Goal: Task Accomplishment & Management: Use online tool/utility

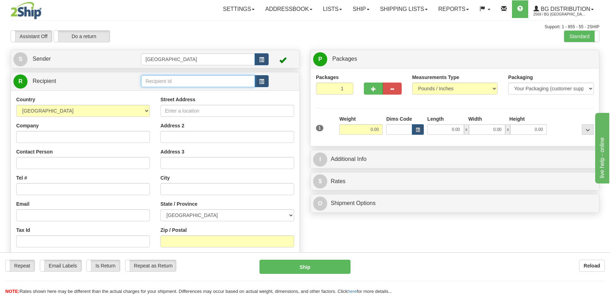
click at [167, 78] on input "text" at bounding box center [198, 81] width 114 height 12
click at [176, 95] on div "BG VAN" at bounding box center [196, 92] width 107 height 8
type input "BG VAN"
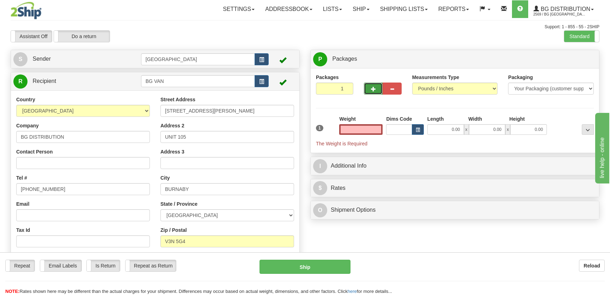
type input "0.00"
click at [366, 86] on button "button" at bounding box center [373, 88] width 19 height 12
radio input "true"
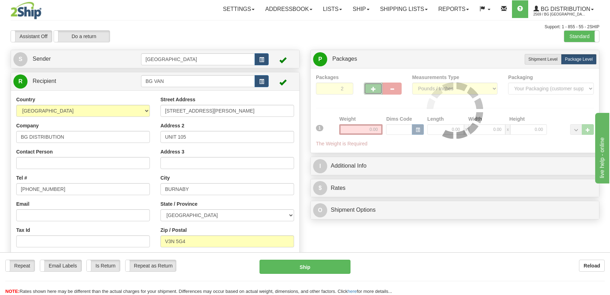
click at [372, 87] on span "button" at bounding box center [373, 89] width 5 height 5
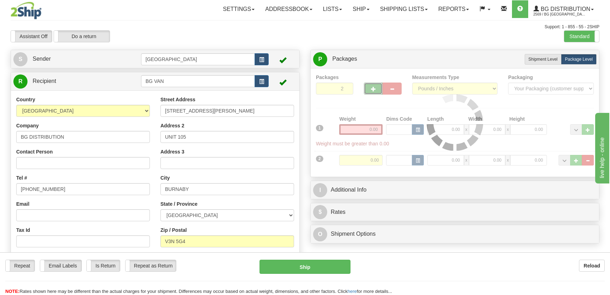
type input "3"
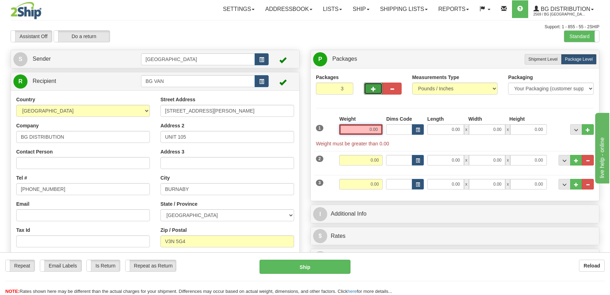
click at [374, 128] on input "0.00" at bounding box center [360, 129] width 43 height 11
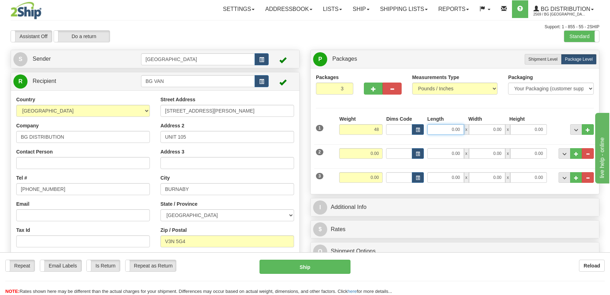
type input "48.00"
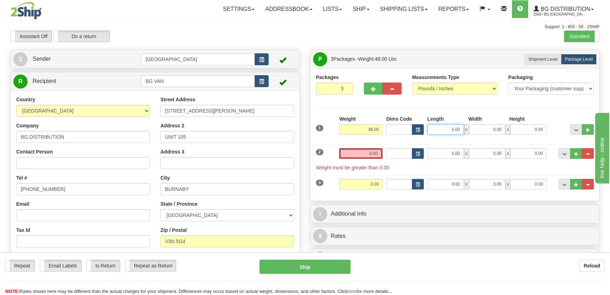
click at [448, 129] on input "0.00" at bounding box center [445, 129] width 37 height 11
type input "24.00"
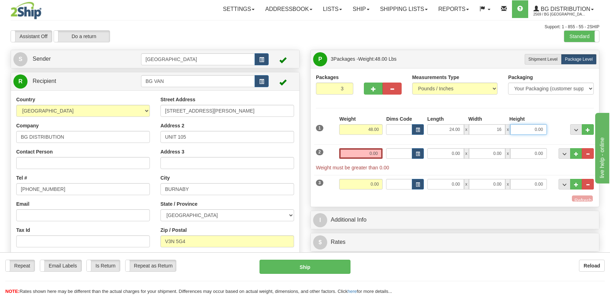
type input "16.00"
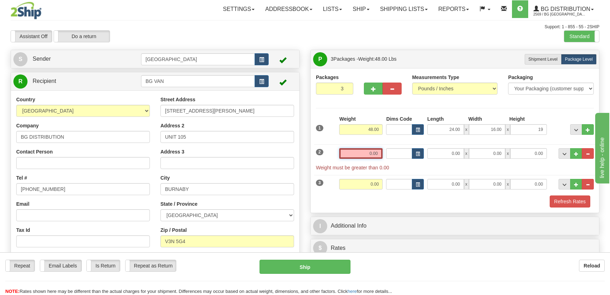
type input "19.00"
click at [380, 150] on input "0.00" at bounding box center [360, 153] width 43 height 11
type input "0.00"
click at [378, 91] on button "button" at bounding box center [373, 88] width 19 height 12
type input "4"
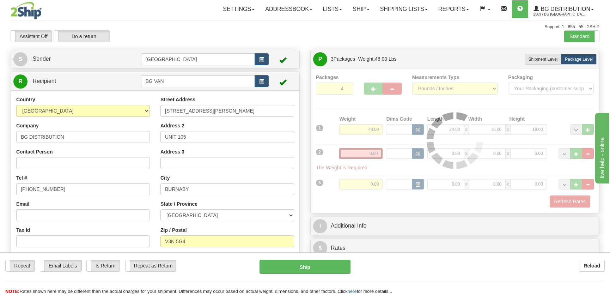
click at [369, 153] on div at bounding box center [455, 141] width 278 height 134
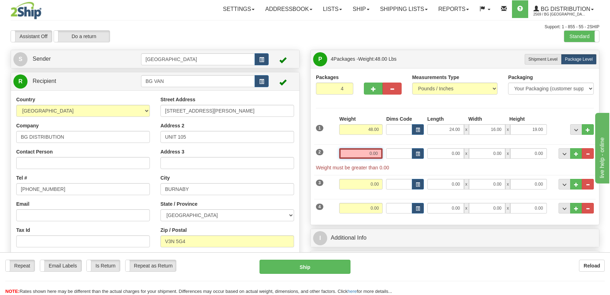
click at [376, 155] on input "0.00" at bounding box center [360, 153] width 43 height 11
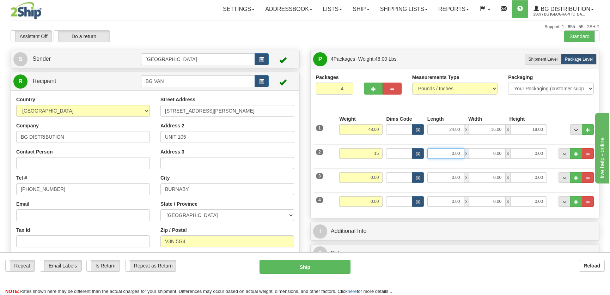
type input "15.00"
click at [433, 149] on input "0.00" at bounding box center [445, 153] width 37 height 11
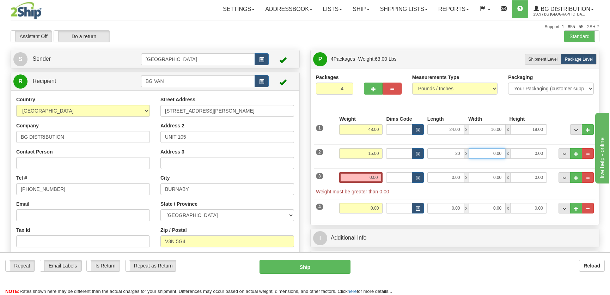
type input "20.00"
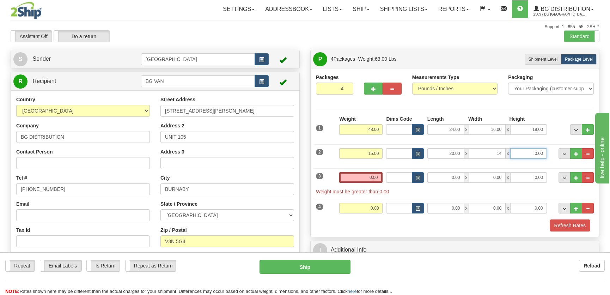
type input "14.00"
type input "6.00"
click at [370, 178] on input "0.00" at bounding box center [360, 177] width 43 height 11
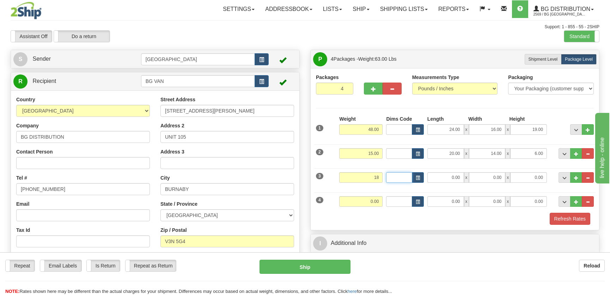
type input "18.00"
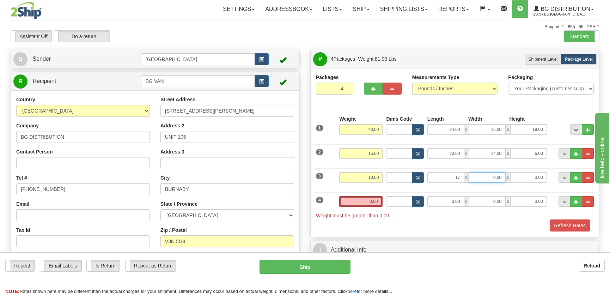
type input "17.00"
type input "12.00"
click at [391, 92] on button "button" at bounding box center [391, 88] width 19 height 12
type input "3"
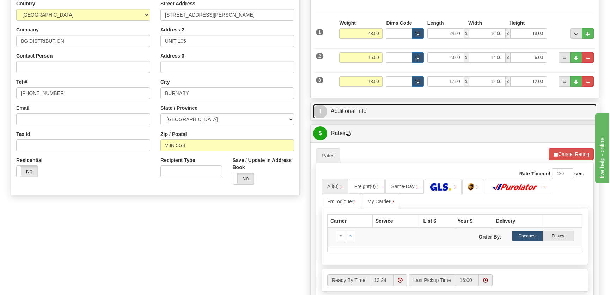
click at [448, 110] on link "I Additional Info" at bounding box center [454, 111] width 283 height 14
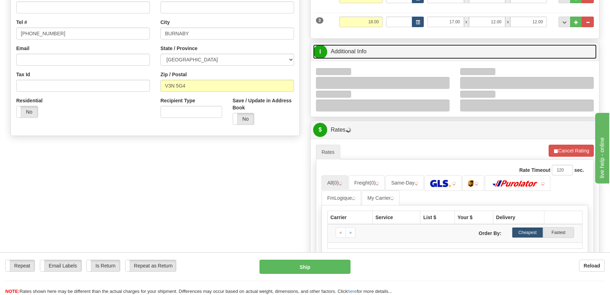
scroll to position [160, 0]
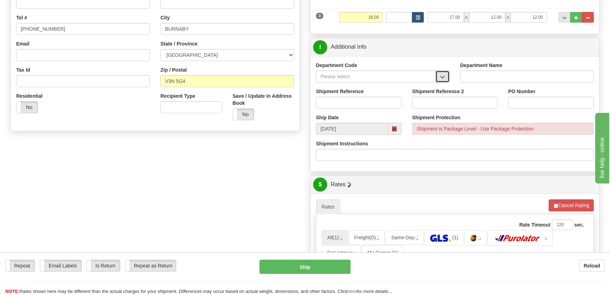
click at [446, 72] on button "button" at bounding box center [442, 76] width 14 height 12
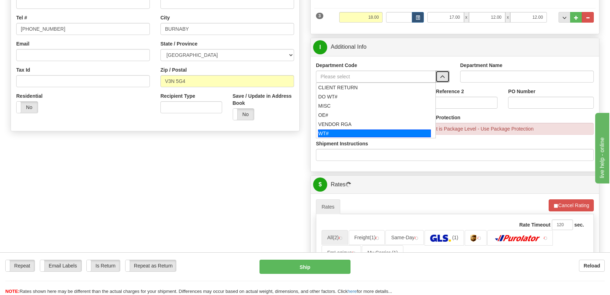
click at [350, 130] on div "WT#" at bounding box center [374, 133] width 113 height 8
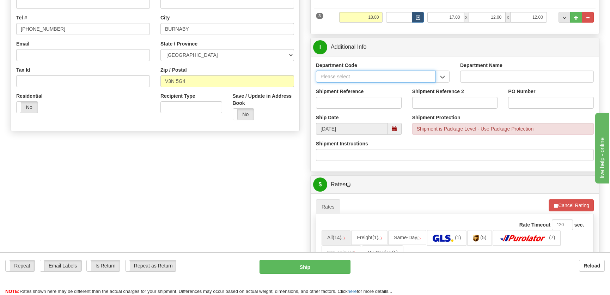
type input "WT#"
type input "WAREHOUSE TRANSFERS"
click at [359, 107] on input "Shipment Reference" at bounding box center [359, 103] width 86 height 12
type input "transfers Vancouver"
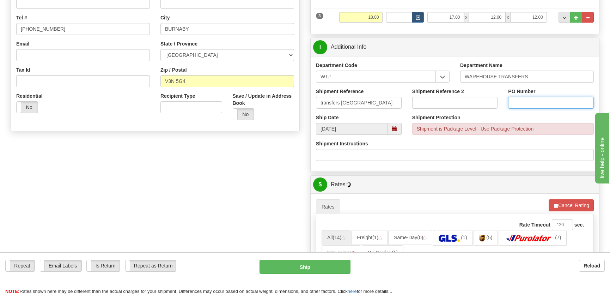
click at [535, 103] on input "PO Number" at bounding box center [551, 103] width 86 height 12
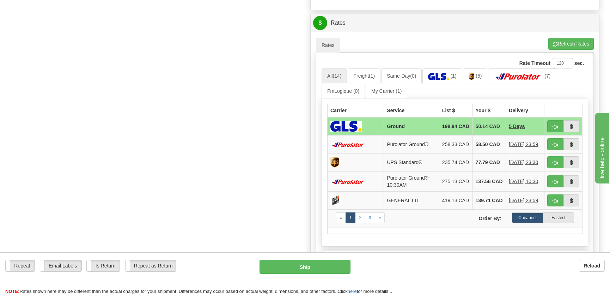
scroll to position [352, 0]
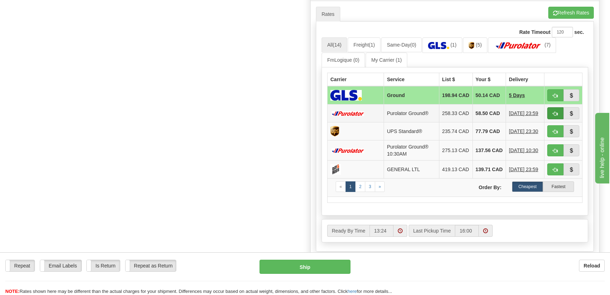
type input "."
click at [552, 117] on button "button" at bounding box center [555, 113] width 16 height 12
type input "260"
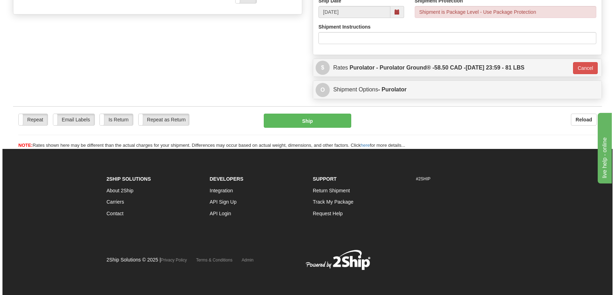
scroll to position [276, 0]
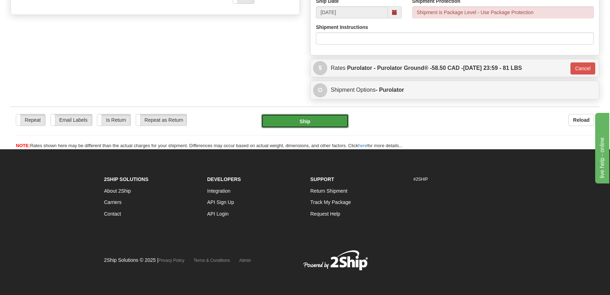
click at [302, 120] on button "Ship" at bounding box center [304, 121] width 87 height 14
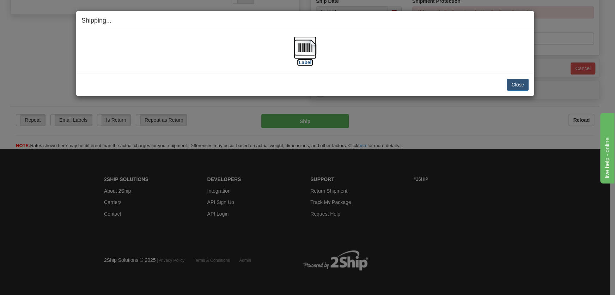
click at [312, 46] on img at bounding box center [305, 47] width 23 height 23
click at [513, 83] on button "Close" at bounding box center [517, 85] width 22 height 12
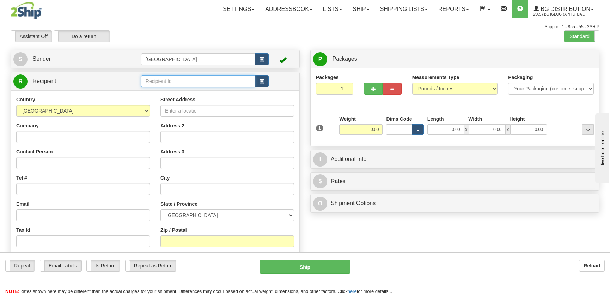
click at [179, 80] on input "text" at bounding box center [198, 81] width 114 height 12
click at [174, 88] on li "BG WIN" at bounding box center [197, 92] width 113 height 9
type input "BG WIN"
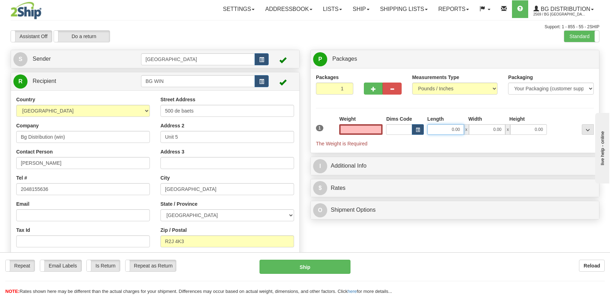
type input "0.00"
click at [451, 129] on input "0.00" at bounding box center [445, 129] width 37 height 11
type input "15.00"
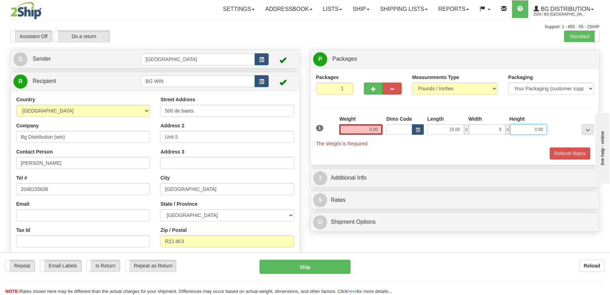
type input "8.00"
type input "6.00"
click at [378, 128] on input "0.00" at bounding box center [360, 129] width 43 height 11
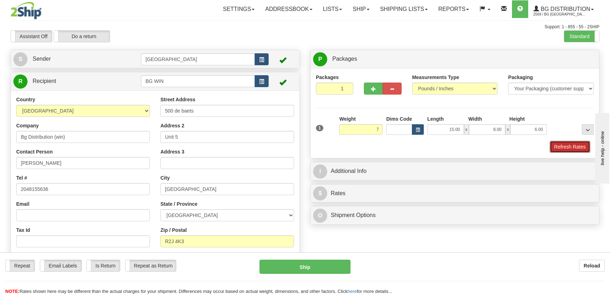
click at [563, 144] on button "Refresh Rates" at bounding box center [569, 147] width 41 height 12
type input "7.00"
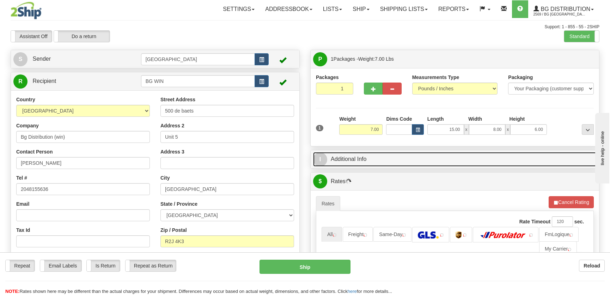
click at [505, 160] on link "I Additional Info" at bounding box center [454, 159] width 283 height 14
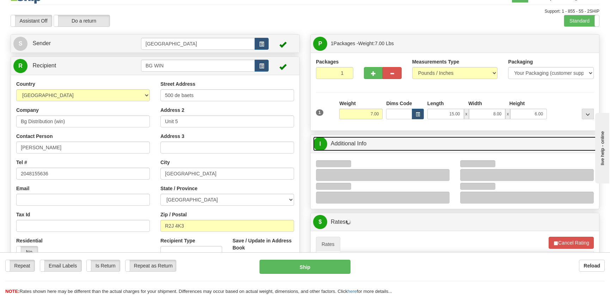
scroll to position [64, 0]
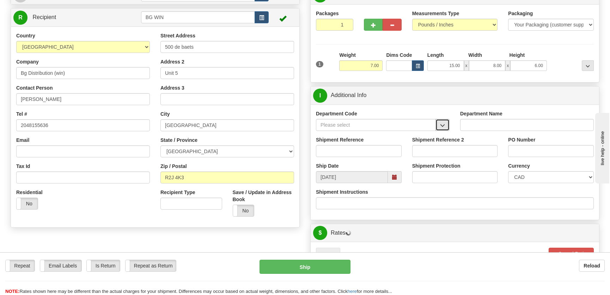
click at [445, 122] on button "button" at bounding box center [442, 125] width 14 height 12
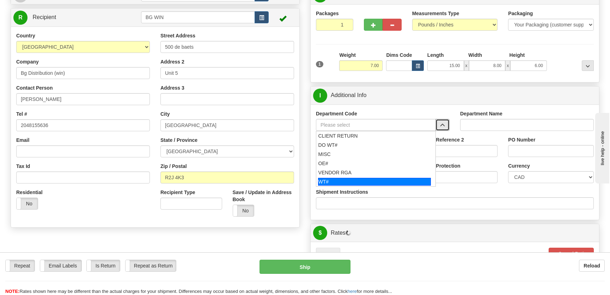
click at [351, 179] on div "WT#" at bounding box center [374, 182] width 113 height 8
type input "WT#"
type input "WAREHOUSE TRANSFERS"
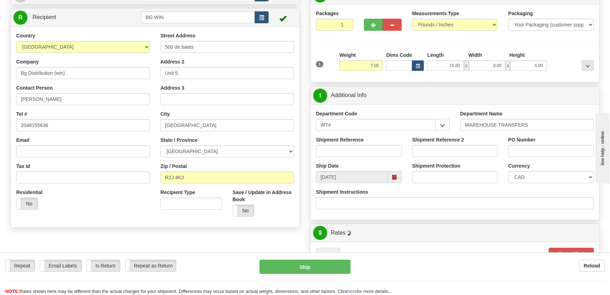
click at [359, 157] on div "Shipment Reference" at bounding box center [358, 149] width 96 height 26
click at [361, 151] on input "Shipment Reference" at bounding box center [359, 151] width 86 height 12
type input "transfers Winnipeg"
click at [551, 151] on input "PO Number" at bounding box center [551, 151] width 86 height 12
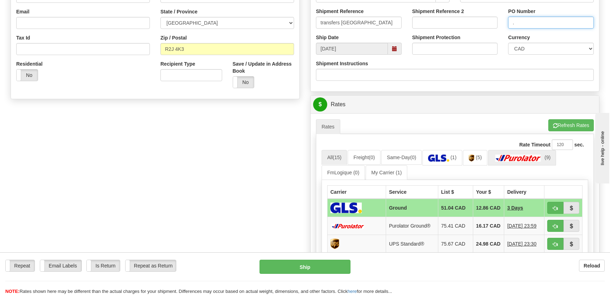
scroll to position [256, 0]
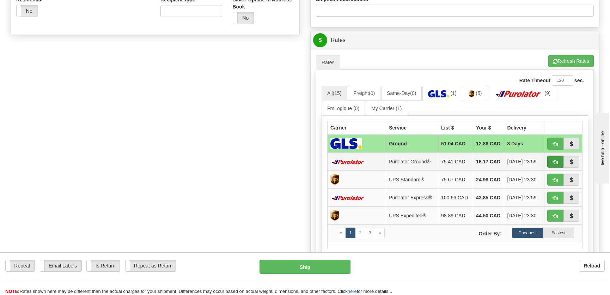
type input "."
click at [552, 160] on button "button" at bounding box center [555, 161] width 16 height 12
type input "260"
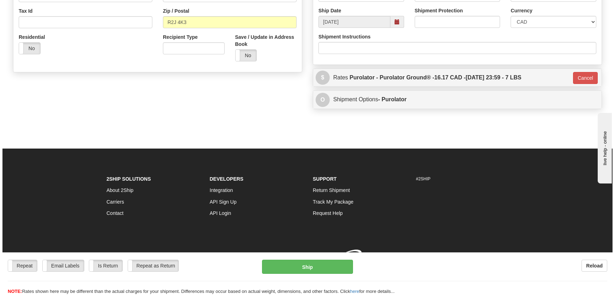
scroll to position [229, 0]
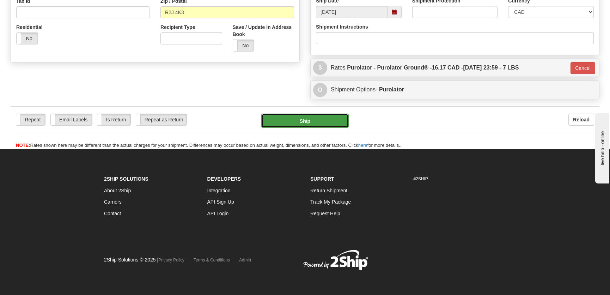
click at [324, 125] on button "Ship" at bounding box center [304, 120] width 87 height 14
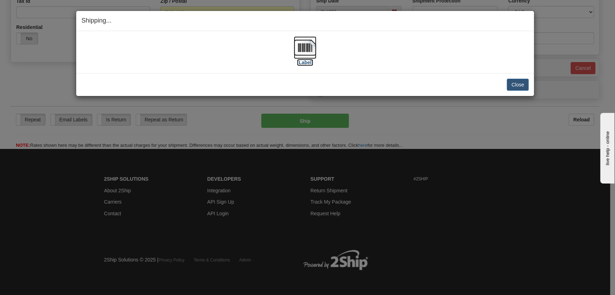
click at [310, 49] on img at bounding box center [305, 47] width 23 height 23
click at [522, 84] on button "Close" at bounding box center [517, 85] width 22 height 12
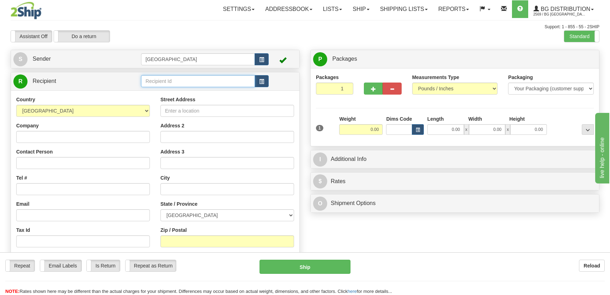
click at [173, 79] on input "text" at bounding box center [198, 81] width 114 height 12
click at [185, 91] on div "BG TOR" at bounding box center [196, 92] width 107 height 8
type input "BG TOR"
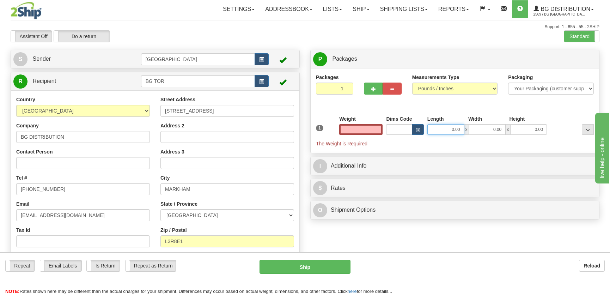
type input "0.00"
click at [457, 127] on input "0.00" at bounding box center [445, 129] width 37 height 11
type input "12.00"
type input "8.00"
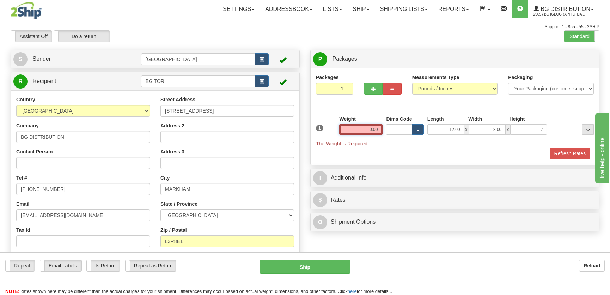
type input "7.00"
click at [370, 132] on input "0.00" at bounding box center [360, 129] width 43 height 11
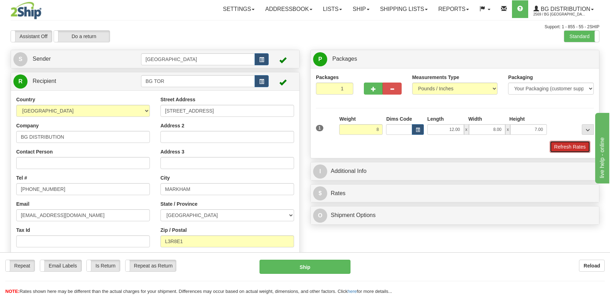
click at [572, 148] on button "Refresh Rates" at bounding box center [569, 147] width 41 height 12
type input "8.00"
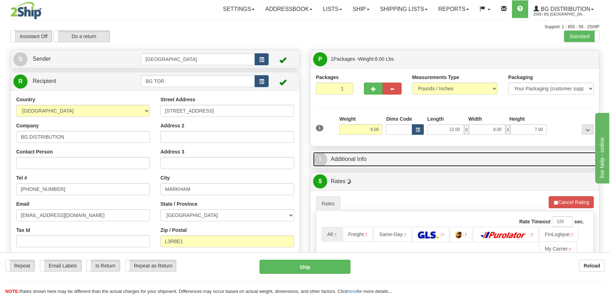
click at [514, 155] on link "I Additional Info" at bounding box center [454, 159] width 283 height 14
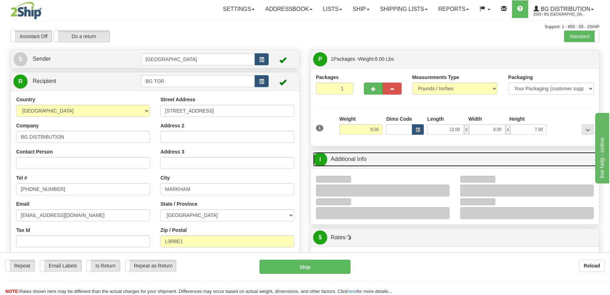
scroll to position [64, 0]
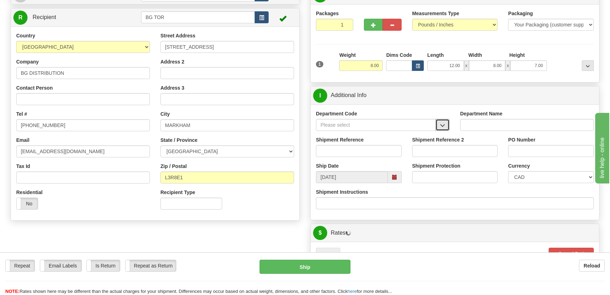
click at [447, 124] on button "button" at bounding box center [442, 125] width 14 height 12
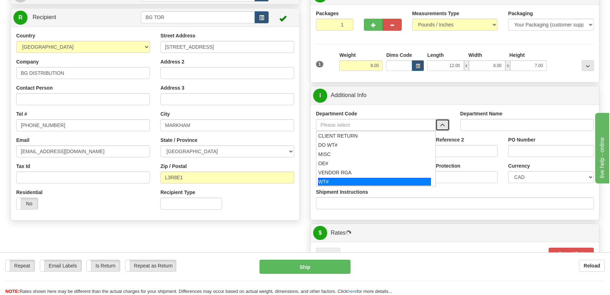
click at [354, 179] on div "WT#" at bounding box center [374, 182] width 113 height 8
type input "WT#"
type input "WAREHOUSE TRANSFERS"
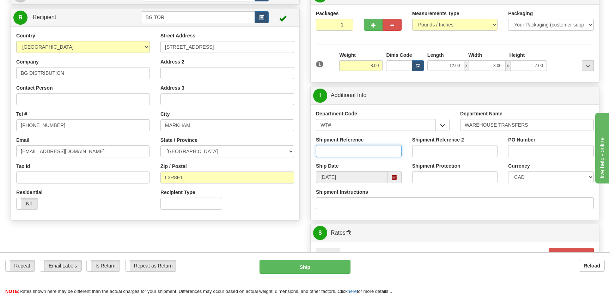
click at [362, 149] on input "Shipment Reference" at bounding box center [359, 151] width 86 height 12
type input "transfers toronto"
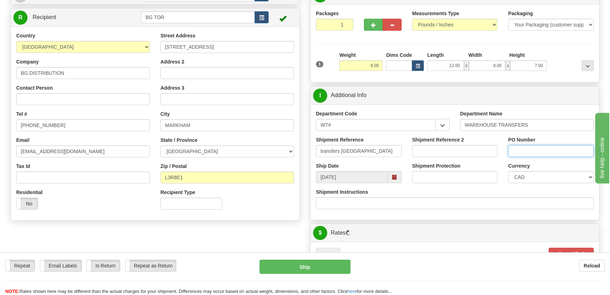
click at [541, 151] on input "PO Number" at bounding box center [551, 151] width 86 height 12
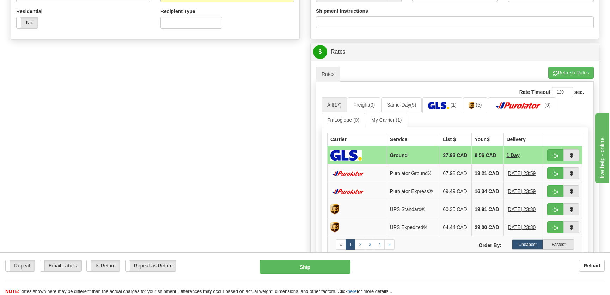
scroll to position [256, 0]
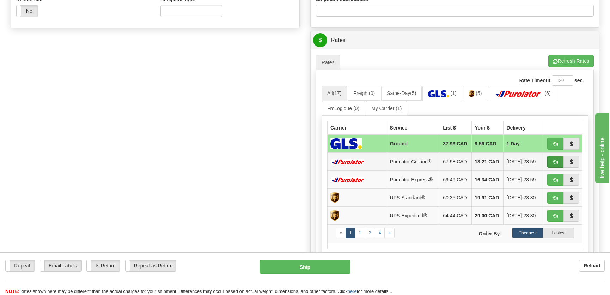
type input "."
click at [550, 162] on button "button" at bounding box center [555, 161] width 16 height 12
type input "260"
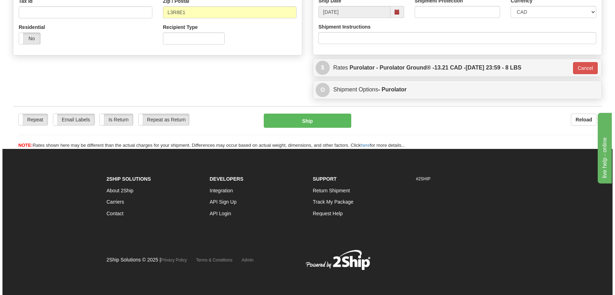
scroll to position [229, 0]
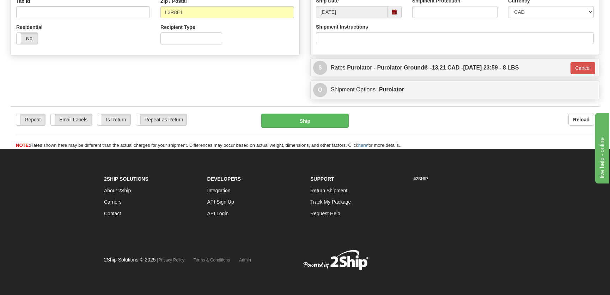
click at [310, 113] on div "Repeat Repeat Email Labels Email Labels Edit Is Return Is Return Repeat as Retu…" at bounding box center [305, 127] width 588 height 43
click at [308, 121] on button "Ship" at bounding box center [304, 120] width 87 height 14
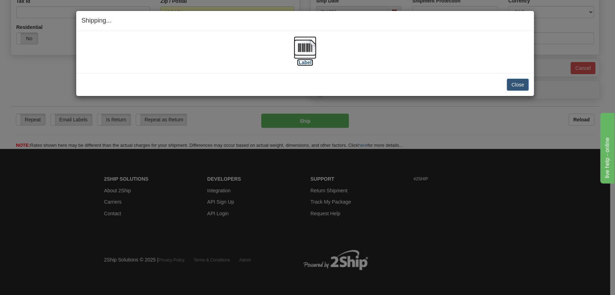
click at [303, 53] on img at bounding box center [305, 47] width 23 height 23
click at [513, 85] on button "Close" at bounding box center [517, 85] width 22 height 12
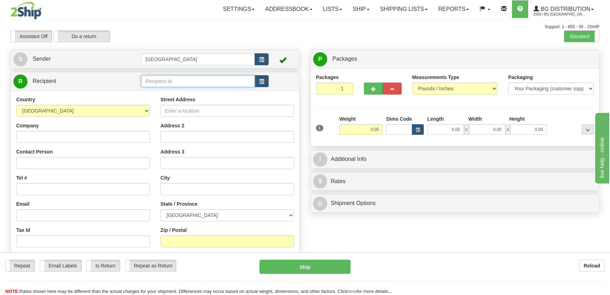
click at [168, 78] on input "text" at bounding box center [198, 81] width 114 height 12
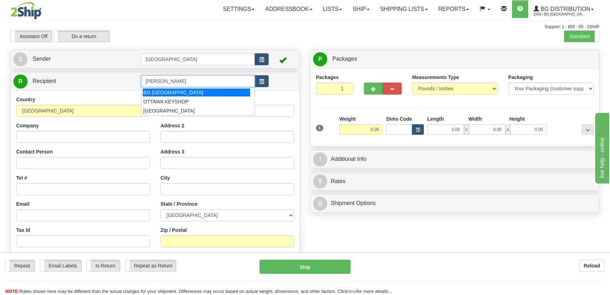
click at [197, 92] on div "BG OTTAWA" at bounding box center [196, 92] width 107 height 8
type input "BG OTTAWA"
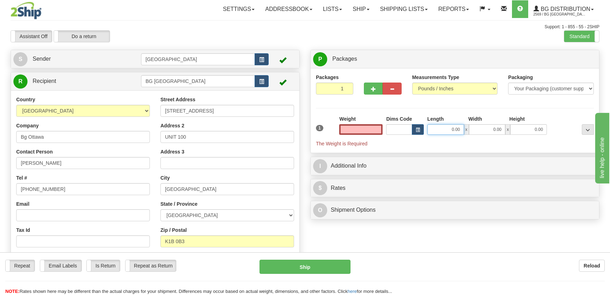
type input "0.00"
click at [440, 125] on input "0.00" at bounding box center [445, 129] width 37 height 11
type input "39.00"
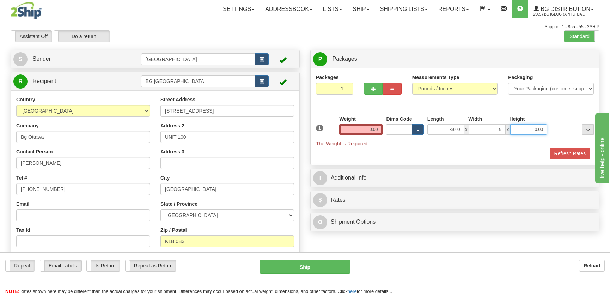
type input "9.00"
type input "6.00"
click at [361, 127] on input "0.00" at bounding box center [360, 129] width 43 height 11
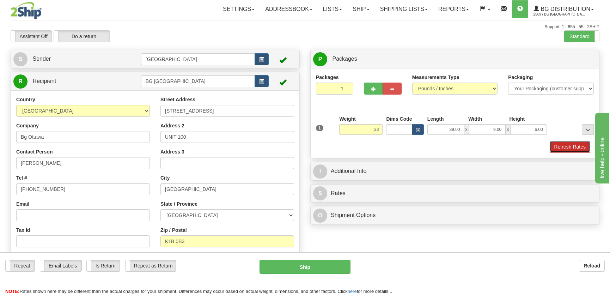
click at [579, 146] on button "Refresh Rates" at bounding box center [569, 147] width 41 height 12
type input "33.00"
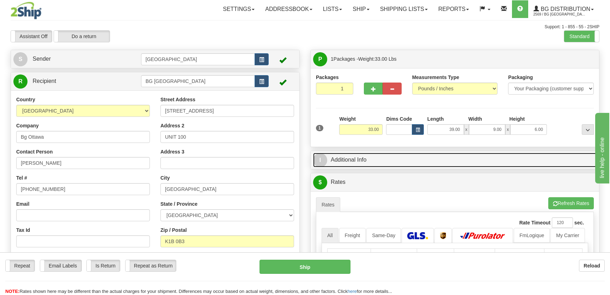
click at [523, 159] on link "I Additional Info" at bounding box center [454, 160] width 283 height 14
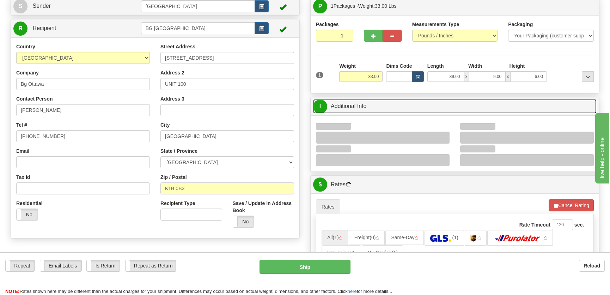
scroll to position [96, 0]
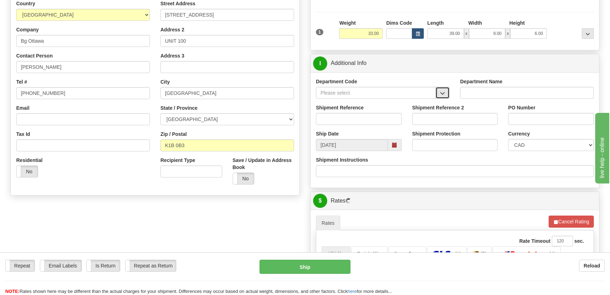
click at [440, 95] on span "button" at bounding box center [442, 93] width 5 height 5
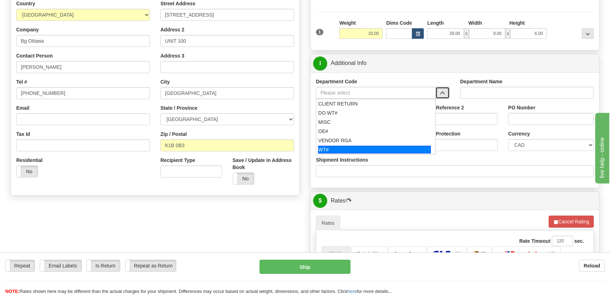
click at [326, 151] on div "WT#" at bounding box center [374, 150] width 113 height 8
type input "WT#"
type input "WAREHOUSE TRANSFERS"
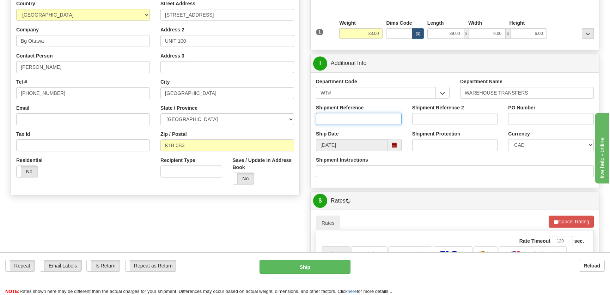
click at [349, 116] on input "Shipment Reference" at bounding box center [359, 119] width 86 height 12
type input "Transfers Ottawa"
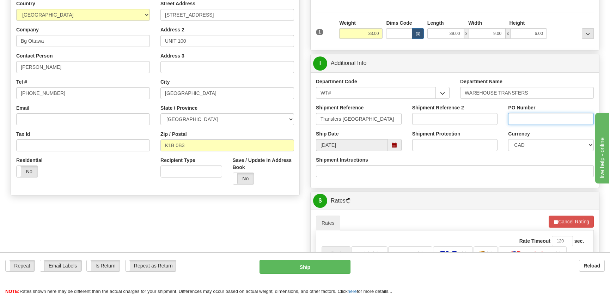
click at [545, 120] on input "PO Number" at bounding box center [551, 119] width 86 height 12
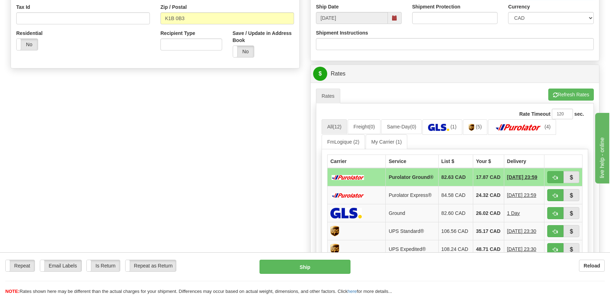
scroll to position [256, 0]
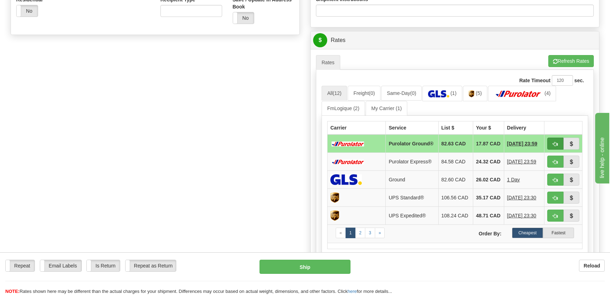
type input "."
click at [555, 143] on span "button" at bounding box center [555, 144] width 5 height 5
type input "260"
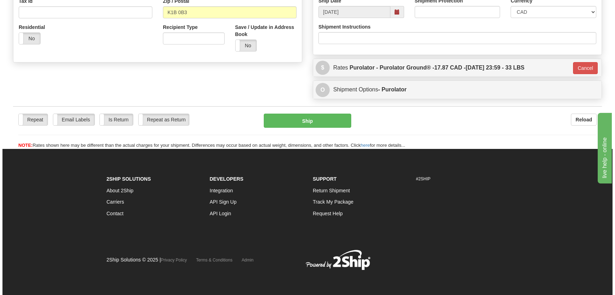
scroll to position [229, 0]
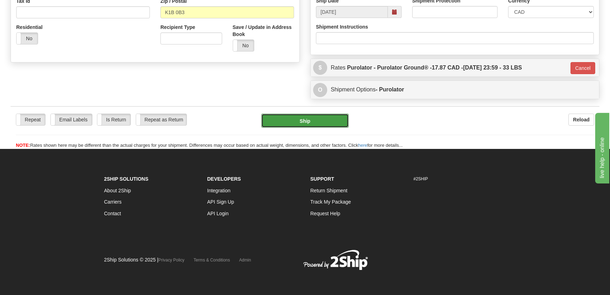
click at [306, 117] on button "Ship" at bounding box center [304, 120] width 87 height 14
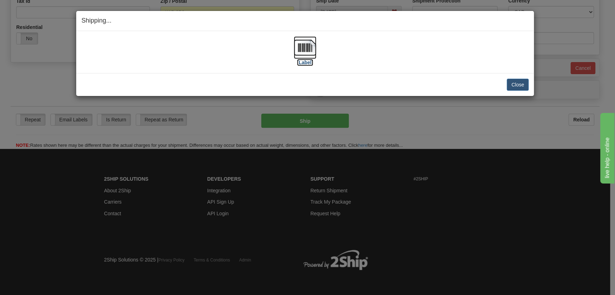
click at [298, 54] on img at bounding box center [305, 47] width 23 height 23
click at [508, 84] on button "Close" at bounding box center [517, 85] width 22 height 12
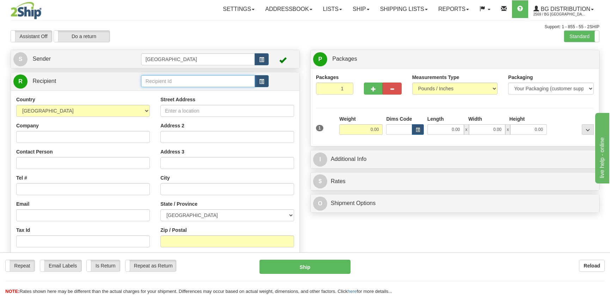
click at [181, 82] on input "text" at bounding box center [198, 81] width 114 height 12
click at [181, 92] on div "[GEOGRAPHIC_DATA]" at bounding box center [196, 92] width 106 height 7
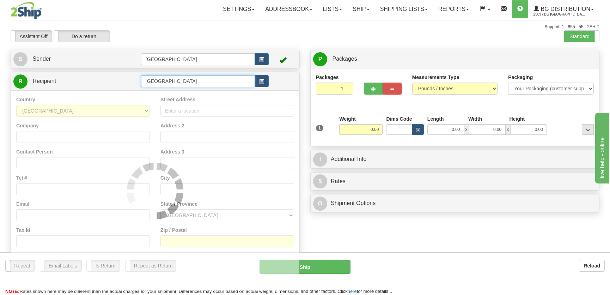
type input "[GEOGRAPHIC_DATA]"
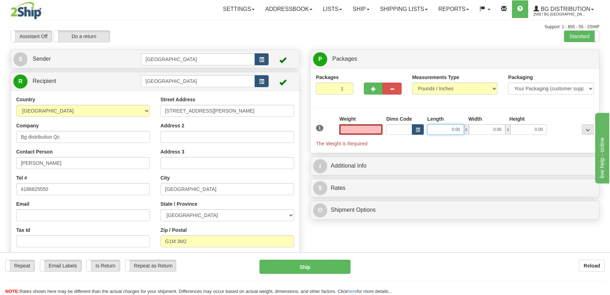
type input "0.00"
click at [447, 131] on input "0.00" at bounding box center [445, 129] width 37 height 11
type input "27.00"
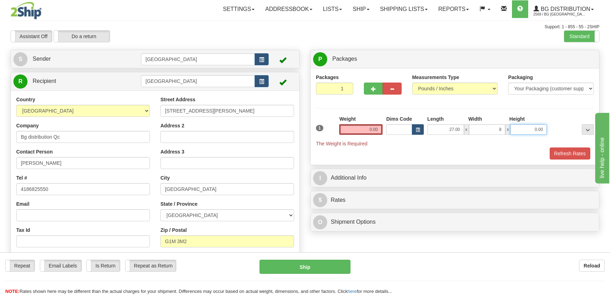
type input "8.00"
type input "5.00"
click at [366, 130] on input "0.00" at bounding box center [360, 129] width 43 height 11
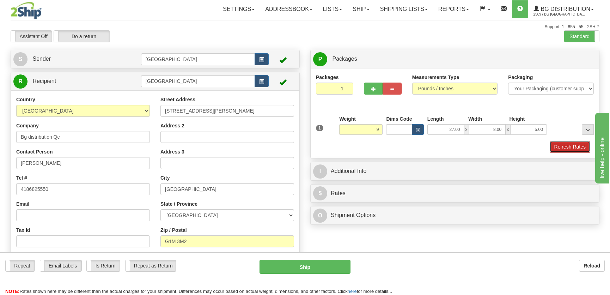
click at [560, 150] on button "Refresh Rates" at bounding box center [569, 147] width 41 height 12
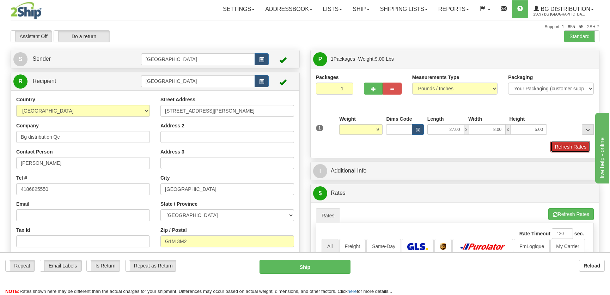
type input "9.00"
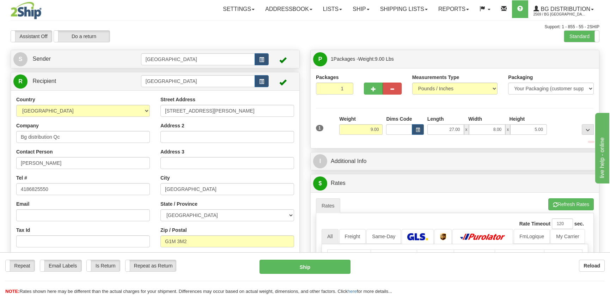
click at [504, 167] on div "I Additional Info" at bounding box center [454, 161] width 288 height 18
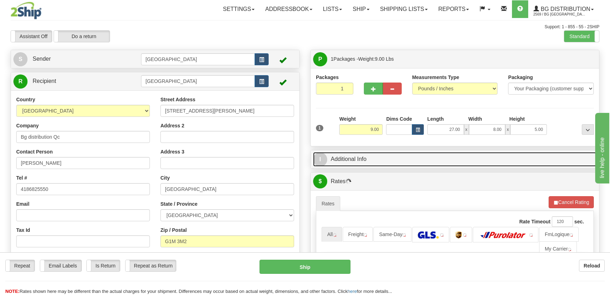
click at [510, 159] on link "I Additional Info" at bounding box center [454, 159] width 283 height 14
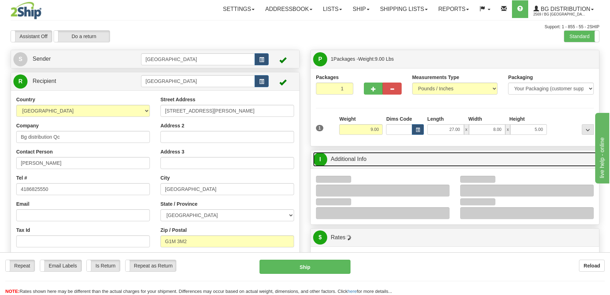
scroll to position [64, 0]
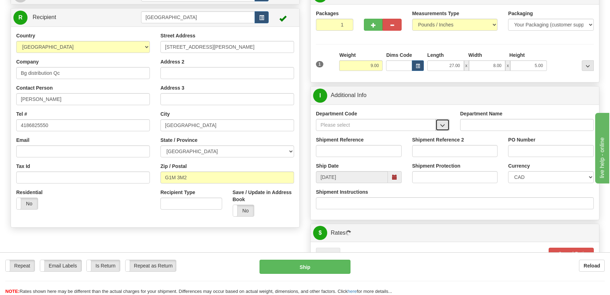
click at [442, 126] on span "button" at bounding box center [442, 125] width 5 height 5
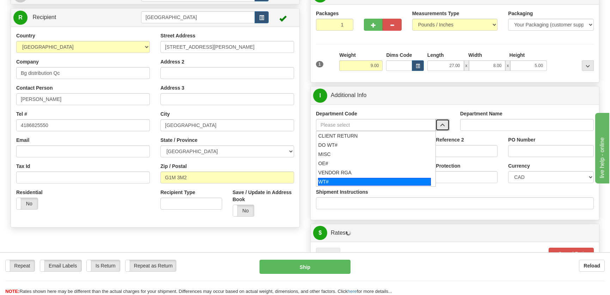
click at [351, 180] on div "WT#" at bounding box center [374, 182] width 113 height 8
type input "WT#"
type input "WAREHOUSE TRANSFERS"
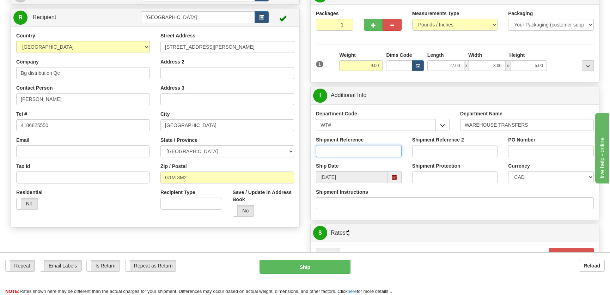
click at [358, 148] on input "Shipment Reference" at bounding box center [359, 151] width 86 height 12
type input "transfers Québec"
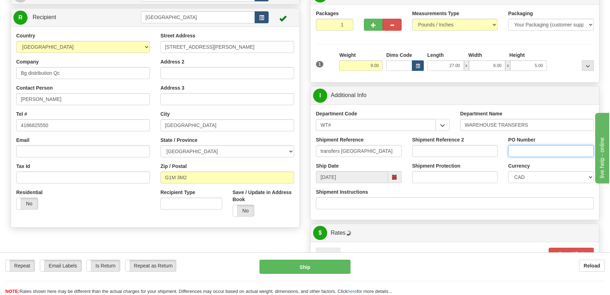
click at [535, 146] on input "PO Number" at bounding box center [551, 151] width 86 height 12
type input "."
click at [433, 104] on div "Department Code WT# CLIENT RETURN DO WT# MISC OE# VENDOR RGA WT# Department Nam…" at bounding box center [454, 161] width 288 height 115
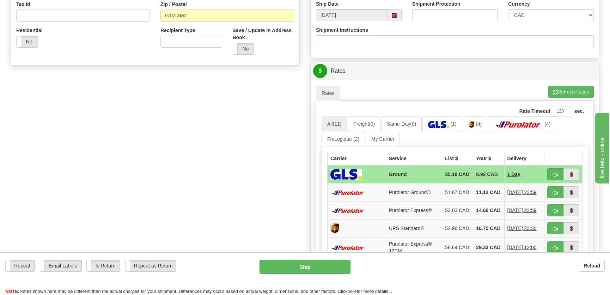
scroll to position [288, 0]
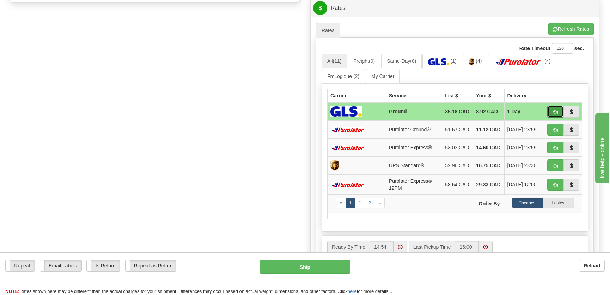
click at [553, 108] on button "button" at bounding box center [555, 111] width 16 height 12
type input "1"
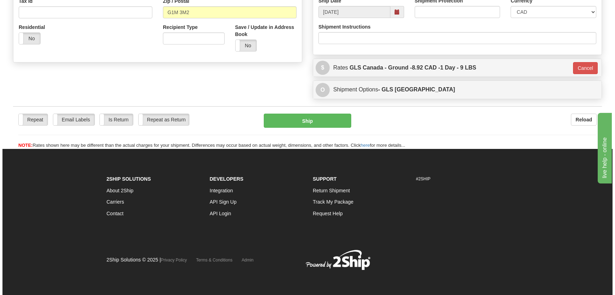
scroll to position [229, 0]
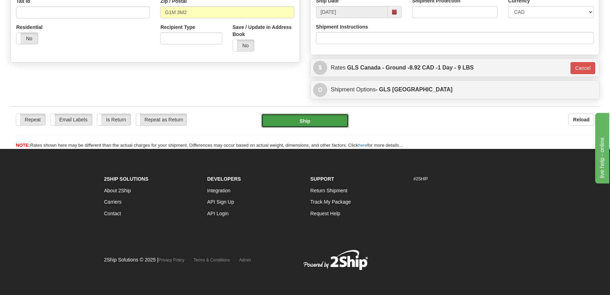
click at [319, 118] on button "Ship" at bounding box center [304, 120] width 87 height 14
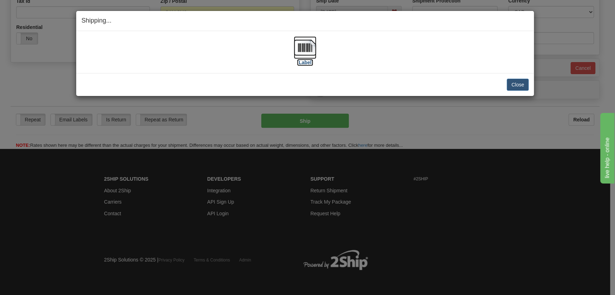
click at [307, 54] on img at bounding box center [305, 47] width 23 height 23
click at [512, 83] on button "Close" at bounding box center [517, 85] width 22 height 12
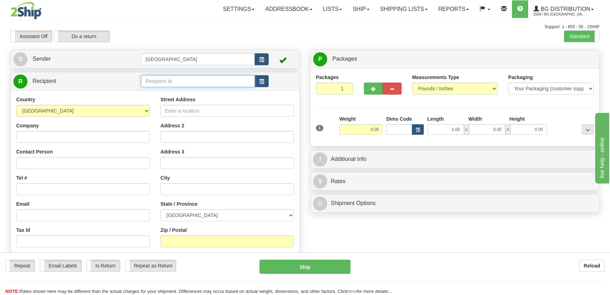
click at [172, 79] on input "text" at bounding box center [198, 81] width 114 height 12
type input "20370"
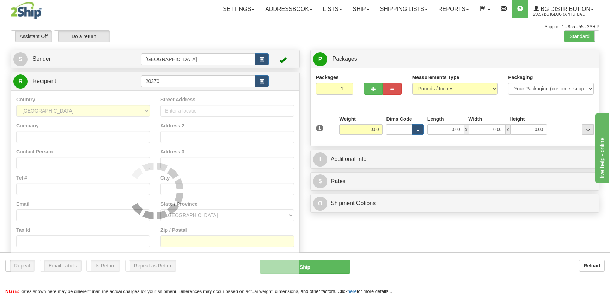
click at [179, 96] on div "Country AFGHANISTAN ALAND ISLANDS ALBANIA ALGERIA AMERICAN SAMOA ANDORRA ANGOLA…" at bounding box center [155, 190] width 288 height 201
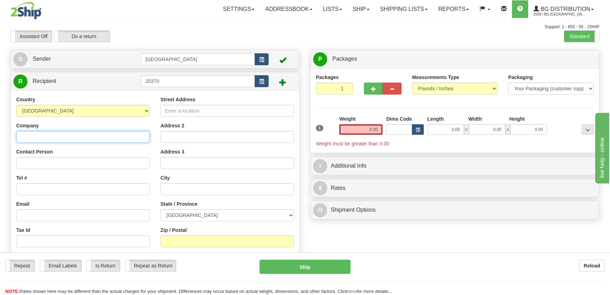
click at [121, 134] on input "Company" at bounding box center [83, 137] width 134 height 12
type input "Les Distributions CPL"
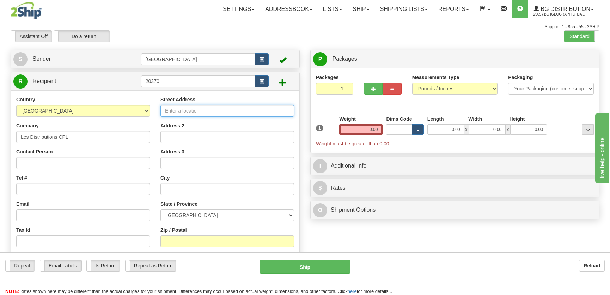
click at [214, 108] on input "Street Address" at bounding box center [227, 111] width 134 height 12
type input "2830 Boulevard Talbot"
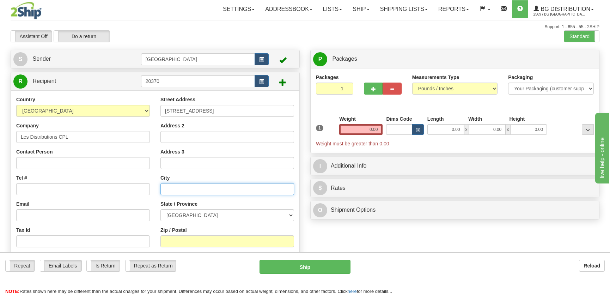
click at [204, 191] on input "text" at bounding box center [227, 189] width 134 height 12
type input "Chicoutimi"
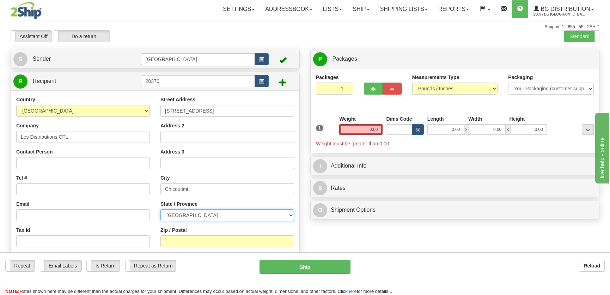
click at [183, 218] on select "ALBERTA BRITISH COLUMBIA MANITOBA NEW BRUNSWICK NEWFOUNDLAND NOVA SCOTIA NUNAVU…" at bounding box center [227, 215] width 134 height 12
select select "QC"
click at [160, 209] on select "ALBERTA BRITISH COLUMBIA MANITOBA NEW BRUNSWICK NEWFOUNDLAND NOVA SCOTIA NUNAVU…" at bounding box center [227, 215] width 134 height 12
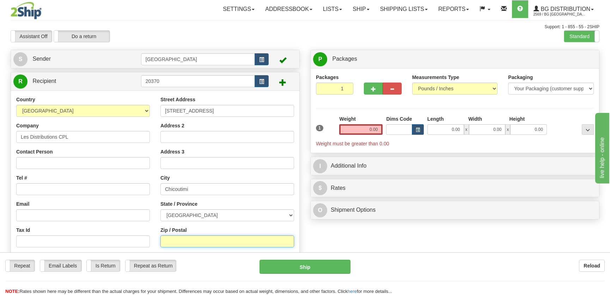
click at [180, 243] on input "Zip / Postal" at bounding box center [227, 241] width 134 height 12
type input "G7H 1B5"
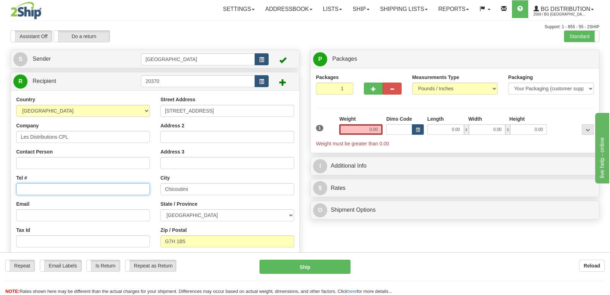
click at [81, 190] on input "Tel #" at bounding box center [83, 189] width 134 height 12
type input "4189441054"
click at [201, 43] on div "Toggle navigation Settings Shipping Preferences Fields Preferences New" at bounding box center [305, 165] width 610 height 331
click at [455, 129] on input "0.00" at bounding box center [445, 129] width 37 height 11
type input "21.00"
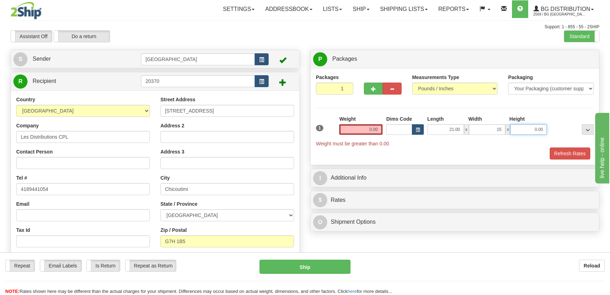
type input "15.00"
type input "10.00"
click at [372, 130] on input "0.00" at bounding box center [360, 129] width 43 height 11
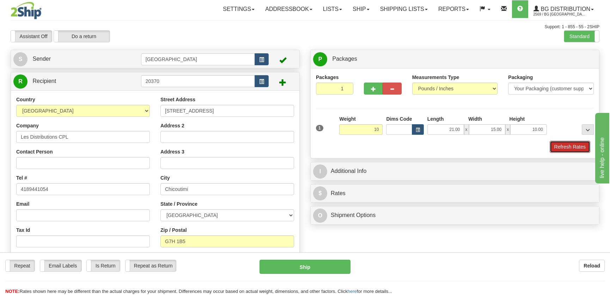
click at [564, 148] on button "Refresh Rates" at bounding box center [569, 147] width 41 height 12
type input "10.00"
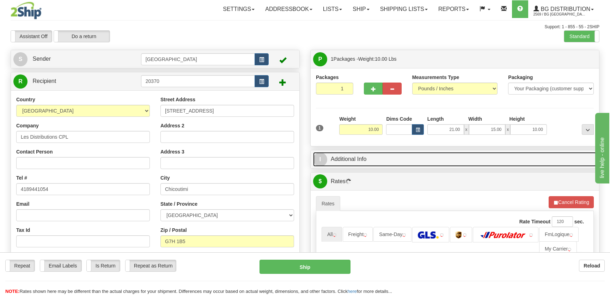
click at [477, 159] on link "I Additional Info" at bounding box center [454, 159] width 283 height 14
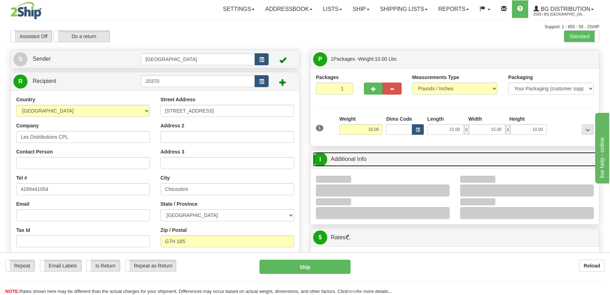
scroll to position [96, 0]
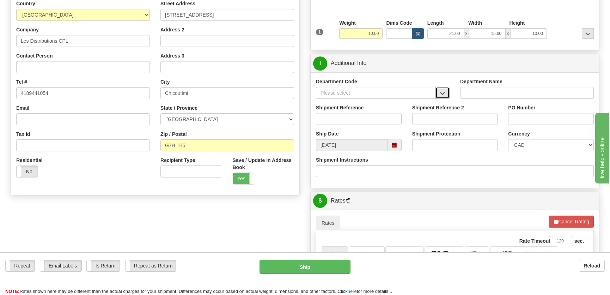
click at [442, 91] on span "button" at bounding box center [442, 93] width 5 height 5
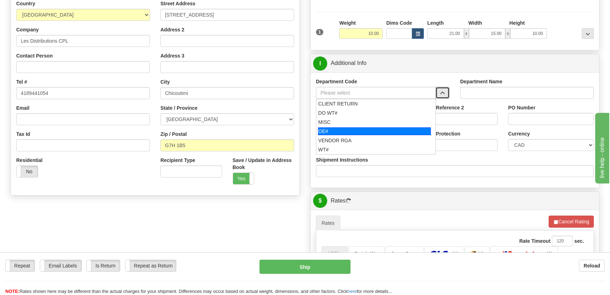
drag, startPoint x: 350, startPoint y: 128, endPoint x: 357, endPoint y: 116, distance: 13.4
click at [350, 128] on div "OE#" at bounding box center [374, 131] width 113 height 8
type input "OE#"
type input "ORDERS"
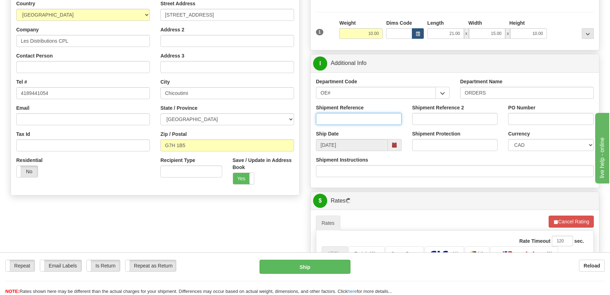
click at [357, 116] on input "Shipment Reference" at bounding box center [359, 119] width 86 height 12
type input "5"
type input "30133569-00"
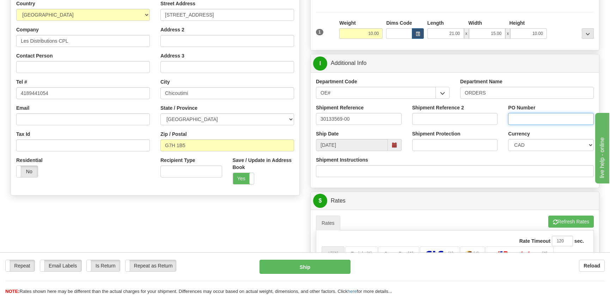
click at [520, 122] on input "PO Number" at bounding box center [551, 119] width 86 height 12
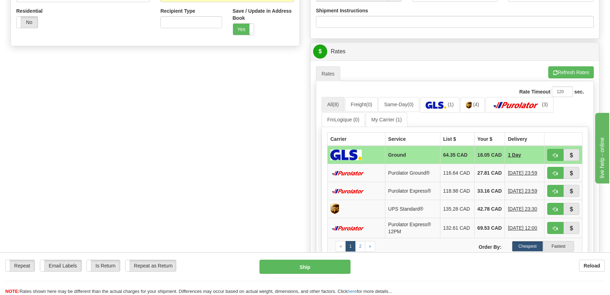
scroll to position [256, 0]
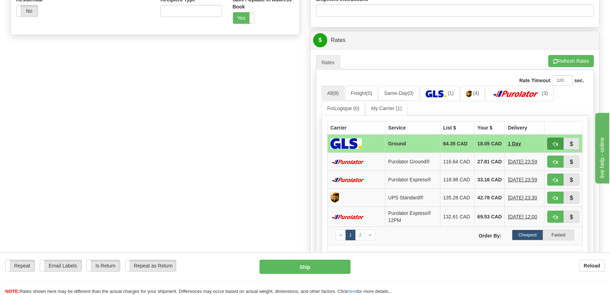
type input "."
click at [553, 142] on span "button" at bounding box center [555, 144] width 5 height 5
type input "1"
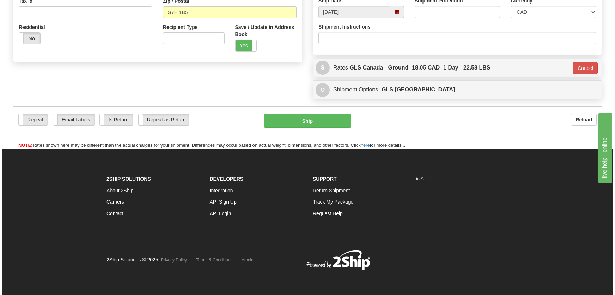
scroll to position [229, 0]
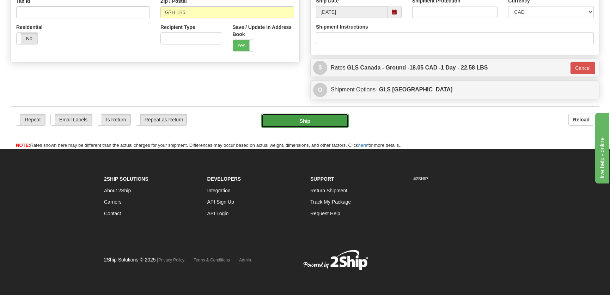
click at [324, 126] on button "Ship" at bounding box center [304, 120] width 87 height 14
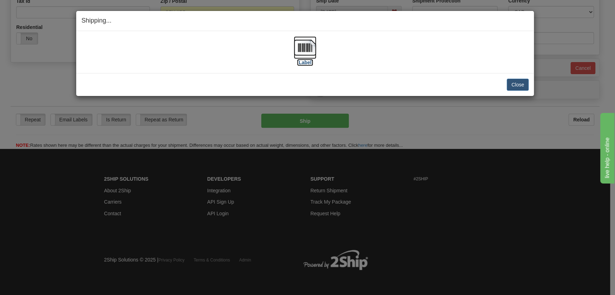
click at [309, 48] on img at bounding box center [305, 47] width 23 height 23
click at [515, 85] on button "Close" at bounding box center [517, 85] width 22 height 12
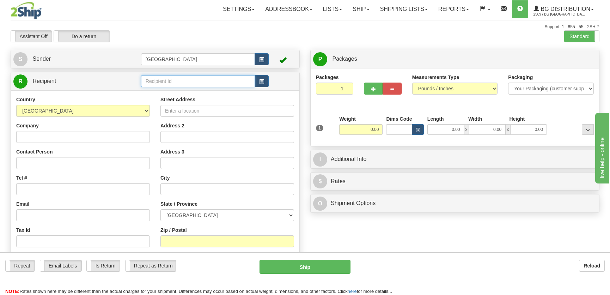
click at [173, 80] on input "text" at bounding box center [198, 81] width 114 height 12
click at [190, 100] on div "4108" at bounding box center [196, 102] width 107 height 8
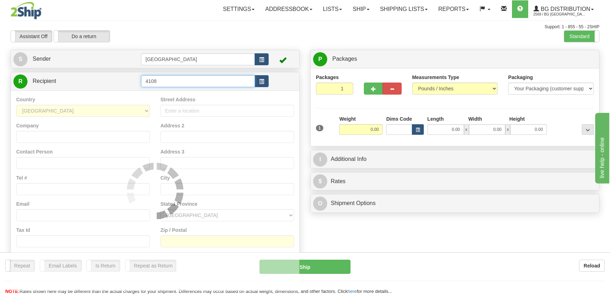
type input "4108"
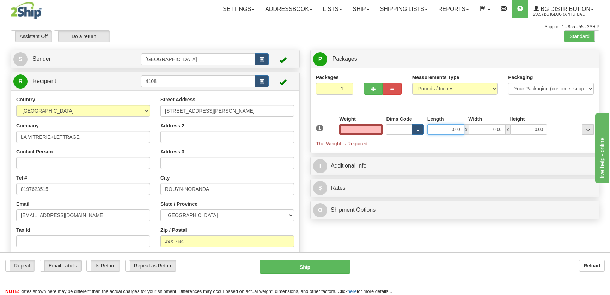
type input "0.00"
click at [457, 130] on input "0.00" at bounding box center [445, 129] width 37 height 11
type input "15.00"
type input "9.00"
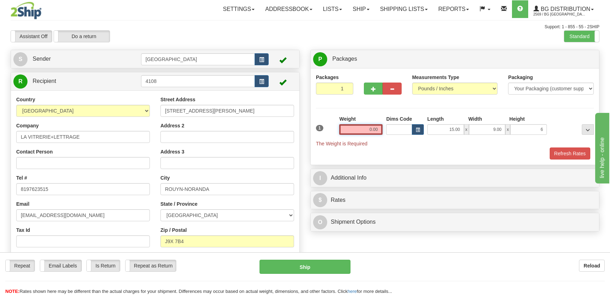
type input "6.00"
click at [370, 127] on input "0.00" at bounding box center [360, 129] width 43 height 11
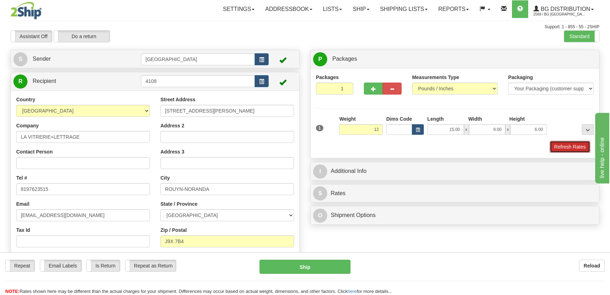
type input "12.00"
click at [551, 147] on button "Refresh Rates" at bounding box center [569, 147] width 41 height 12
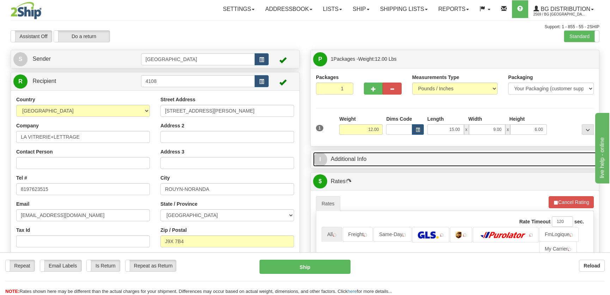
click at [479, 165] on link "I Additional Info" at bounding box center [454, 159] width 283 height 14
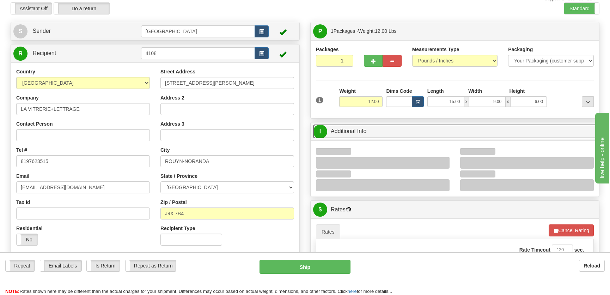
scroll to position [32, 0]
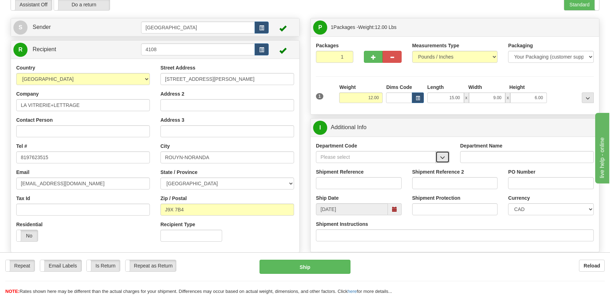
click at [447, 155] on button "button" at bounding box center [442, 157] width 14 height 12
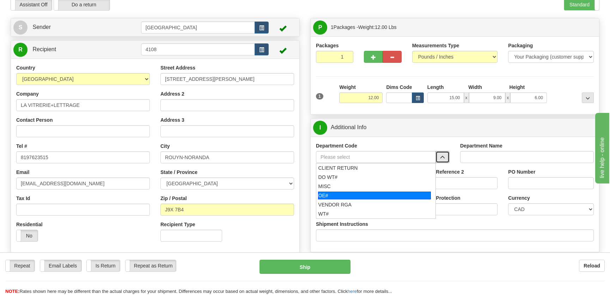
click at [356, 191] on div "OE#" at bounding box center [374, 195] width 113 height 8
type input "OE#"
type input "ORDERS"
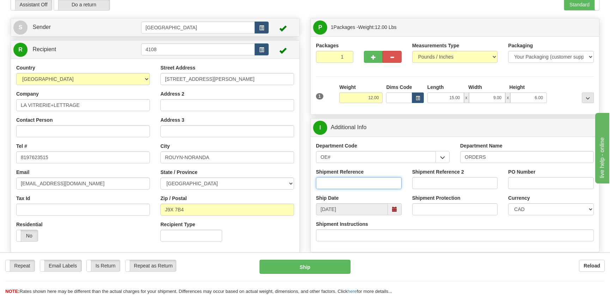
click at [362, 183] on input "Shipment Reference" at bounding box center [359, 183] width 86 height 12
type input "50322714-00"
click at [514, 184] on input "PO Number" at bounding box center [551, 183] width 86 height 12
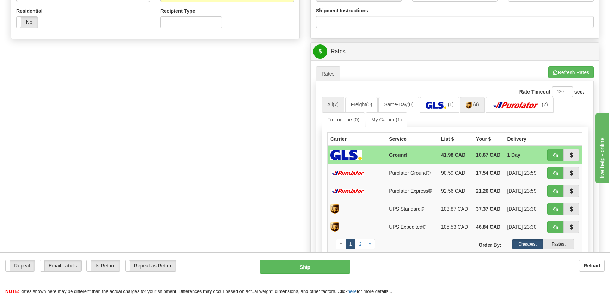
scroll to position [256, 0]
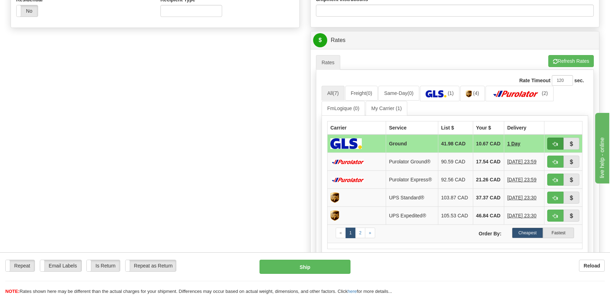
type input "."
click at [550, 142] on button "button" at bounding box center [555, 143] width 16 height 12
type input "1"
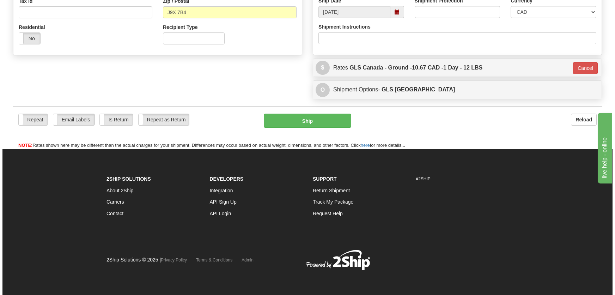
scroll to position [229, 0]
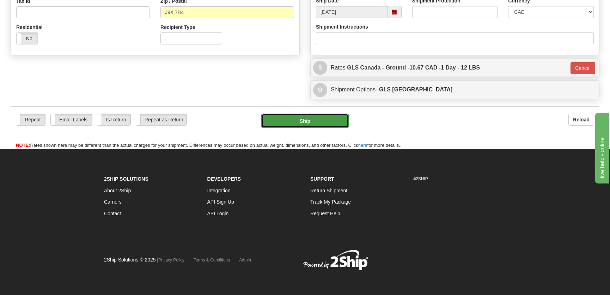
click at [313, 118] on button "Ship" at bounding box center [304, 120] width 87 height 14
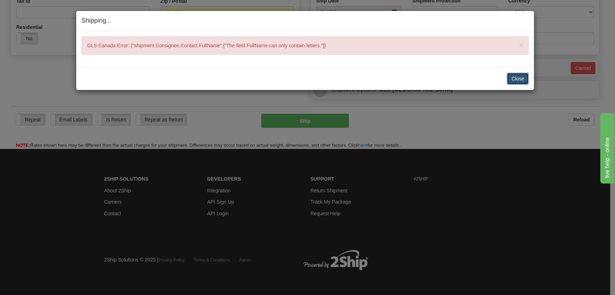
click at [518, 77] on button "Close" at bounding box center [517, 79] width 22 height 12
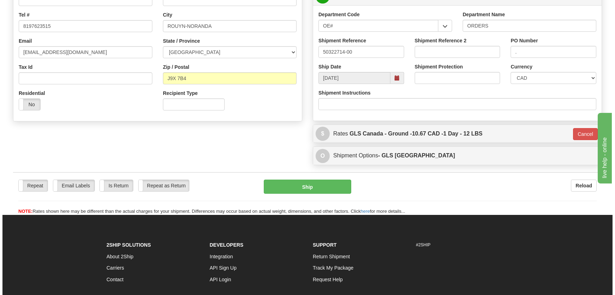
scroll to position [68, 0]
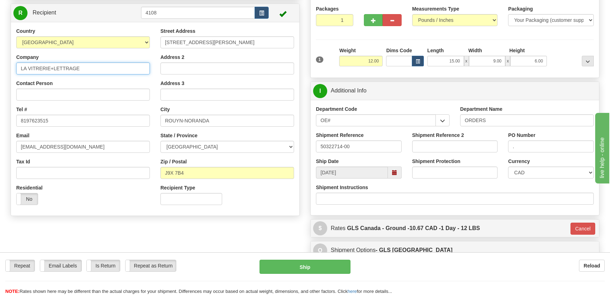
click at [53, 65] on input "LA VITRERIE+LETTRAGE" at bounding box center [83, 68] width 134 height 12
type input "LA VITRERIE LETTRAGE"
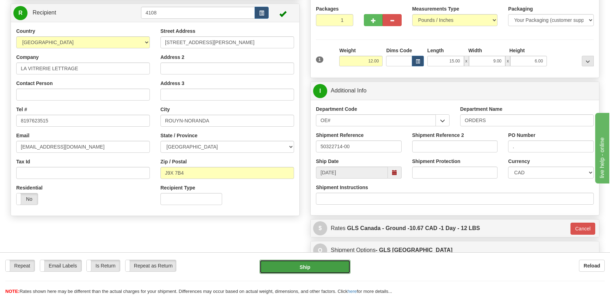
click at [310, 264] on button "Ship" at bounding box center [304, 266] width 91 height 14
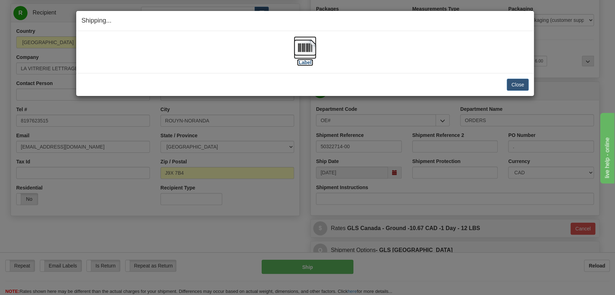
click at [303, 56] on img at bounding box center [305, 47] width 23 height 23
click at [519, 87] on button "Close" at bounding box center [517, 85] width 22 height 12
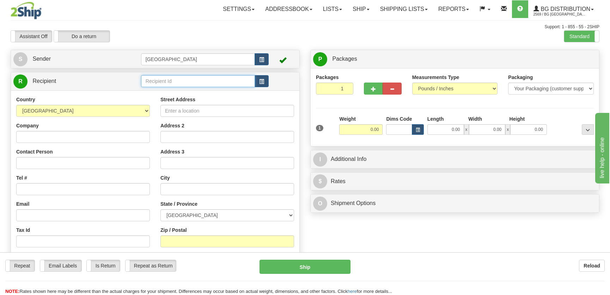
click at [163, 85] on input "text" at bounding box center [198, 81] width 114 height 12
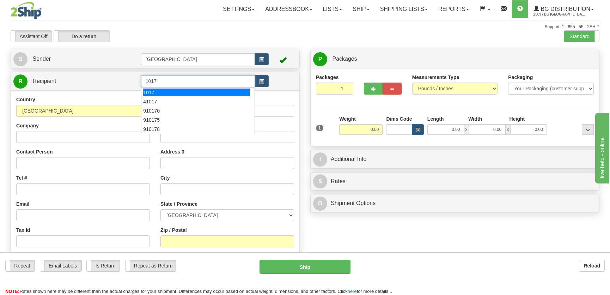
click at [170, 93] on div "1017" at bounding box center [196, 92] width 107 height 8
type input "1017"
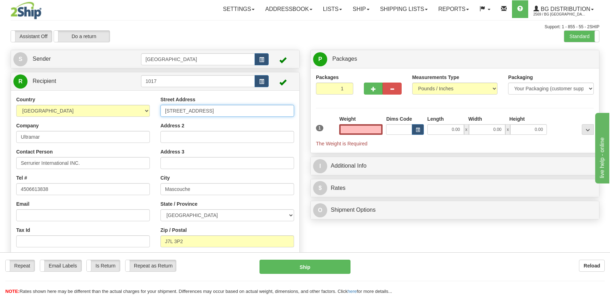
type input "0.00"
drag, startPoint x: 173, startPoint y: 109, endPoint x: 158, endPoint y: 109, distance: 14.8
click at [158, 109] on div "Street Address [STREET_ADDRESS] Address 2 Address 3 City Mascouche State / Prov…" at bounding box center [227, 191] width 144 height 190
type input "[STREET_ADDRESS]"
click at [439, 129] on input "0.00" at bounding box center [445, 129] width 37 height 11
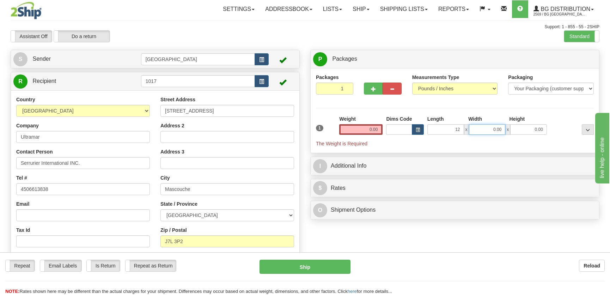
type input "12.00"
type input "8.00"
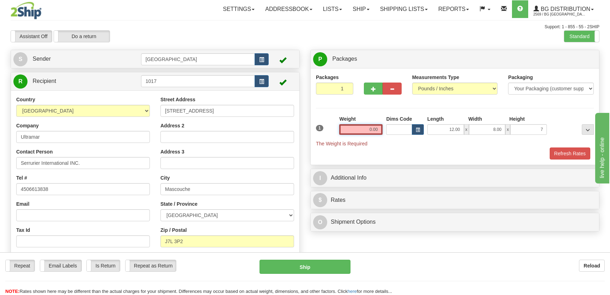
type input "7.00"
click at [369, 128] on input "0.00" at bounding box center [360, 129] width 43 height 11
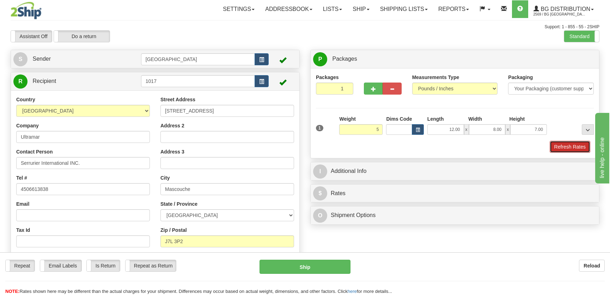
click at [557, 146] on button "Refresh Rates" at bounding box center [569, 147] width 41 height 12
type input "5.00"
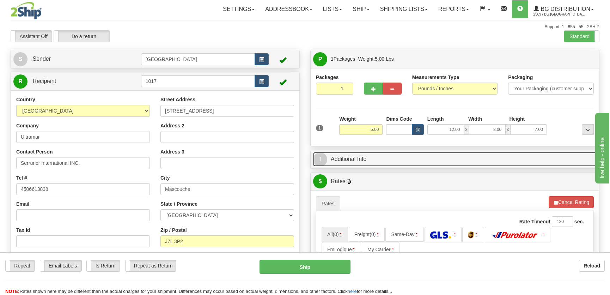
click at [522, 161] on link "I Additional Info" at bounding box center [454, 159] width 283 height 14
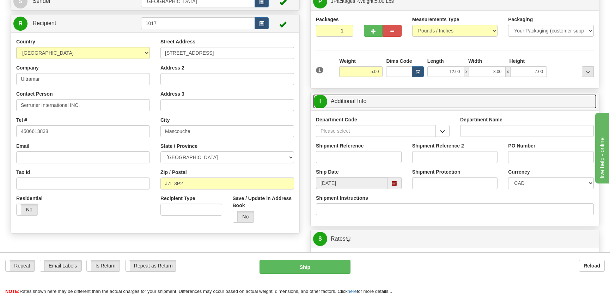
scroll to position [128, 0]
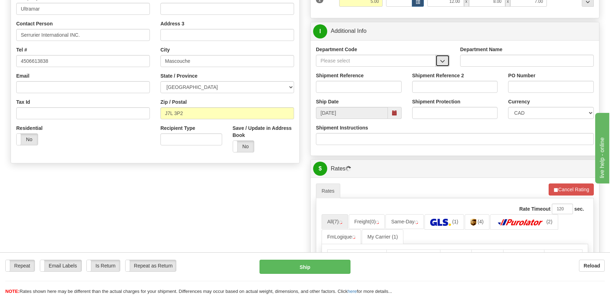
click at [446, 61] on button "button" at bounding box center [442, 61] width 14 height 12
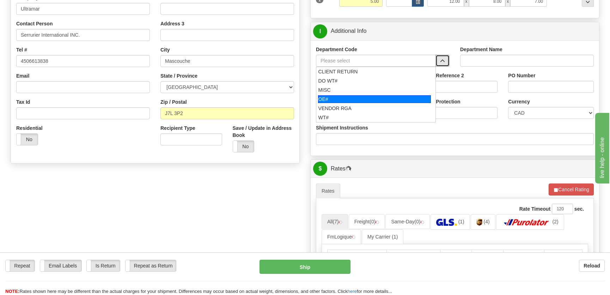
click at [364, 96] on div "OE#" at bounding box center [374, 99] width 113 height 8
type input "OE#"
type input "ORDERS"
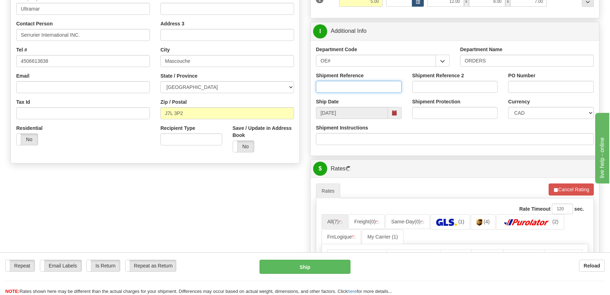
click at [370, 84] on input "Shipment Reference" at bounding box center [359, 87] width 86 height 12
type input "50320362-00"
click at [521, 87] on input "PO Number" at bounding box center [551, 87] width 86 height 12
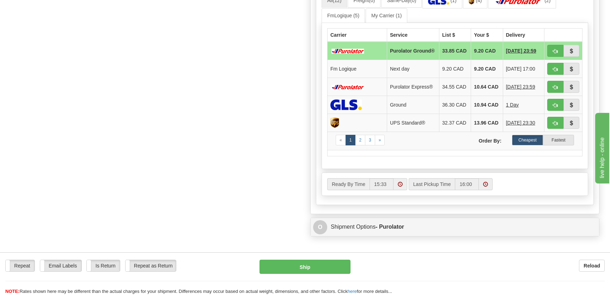
scroll to position [352, 0]
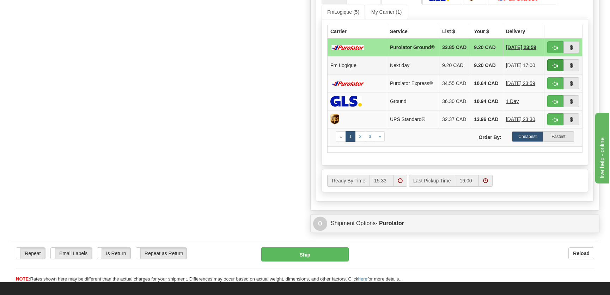
type input "."
click at [552, 67] on button "button" at bounding box center [555, 65] width 16 height 12
type input "jour"
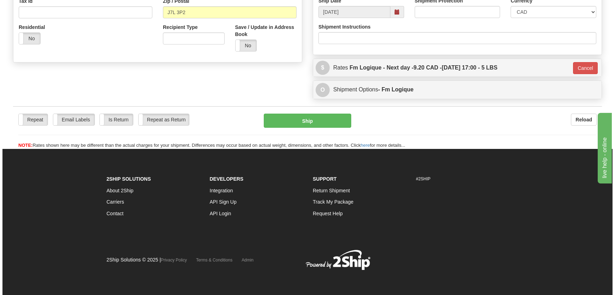
scroll to position [229, 0]
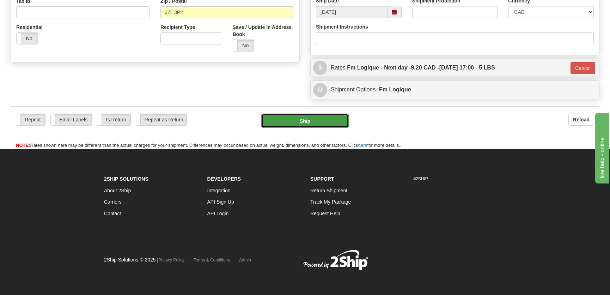
click at [275, 124] on button "Ship" at bounding box center [304, 120] width 87 height 14
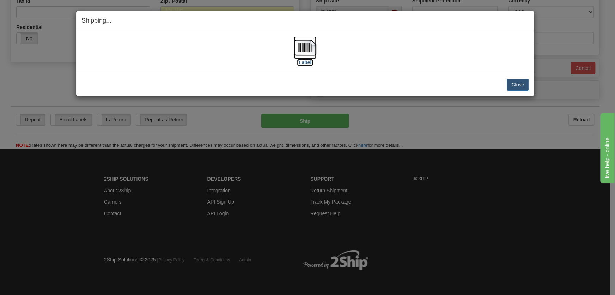
click at [304, 51] on img at bounding box center [305, 47] width 23 height 23
click at [515, 81] on button "Close" at bounding box center [517, 85] width 22 height 12
